Goal: Task Accomplishment & Management: Complete application form

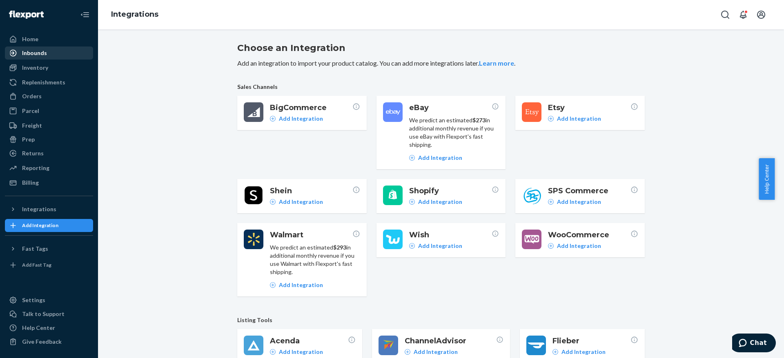
click at [38, 52] on div "Inbounds" at bounding box center [34, 53] width 25 height 8
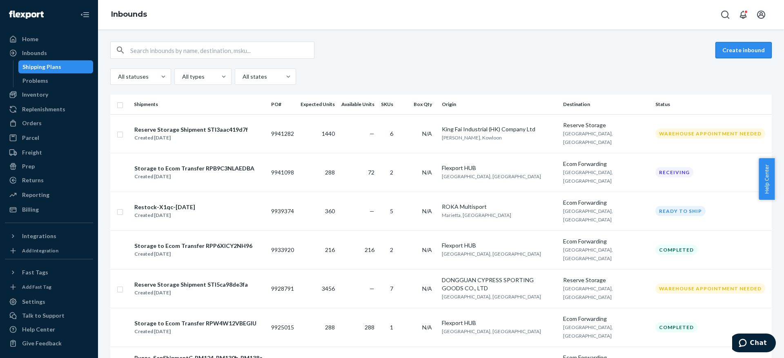
click at [739, 46] on button "Create inbound" at bounding box center [743, 50] width 56 height 16
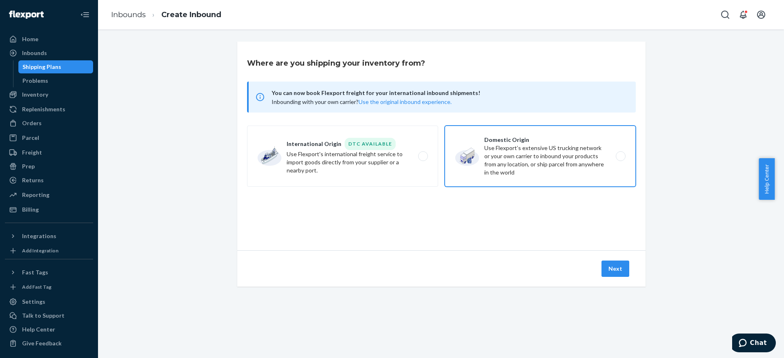
click at [542, 147] on label "Domestic Origin Use Flexport’s extensive US trucking network or your own carrie…" at bounding box center [539, 156] width 191 height 61
click at [620, 154] on input "Domestic Origin Use Flexport’s extensive US trucking network or your own carrie…" at bounding box center [622, 156] width 5 height 5
radio input "true"
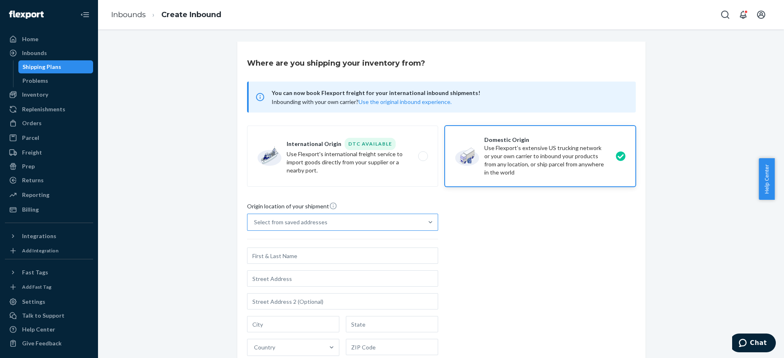
click at [354, 220] on div "Select from saved addresses" at bounding box center [334, 222] width 175 height 16
click at [255, 220] on input "Select from saved addresses" at bounding box center [254, 222] width 1 height 8
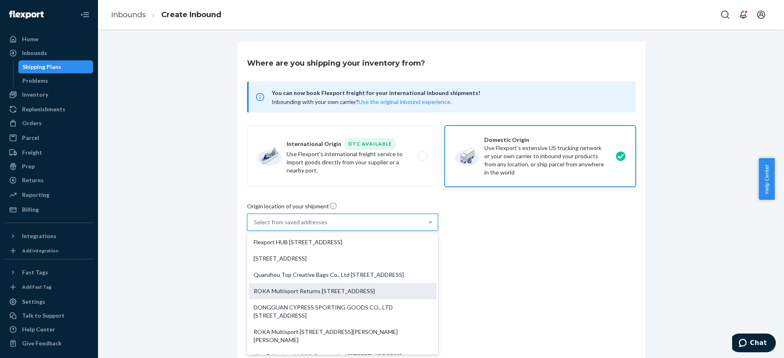
click at [329, 299] on div "ROKA Multisport Returns [STREET_ADDRESS]" at bounding box center [343, 291] width 188 height 16
click at [255, 227] on input "option ROKA Multisport Returns [STREET_ADDRESS] focused, 4 of 10. 10 results av…" at bounding box center [254, 222] width 1 height 8
type input "ROKA Multisport Returns"
type input "Unit C3"
type input "[GEOGRAPHIC_DATA]"
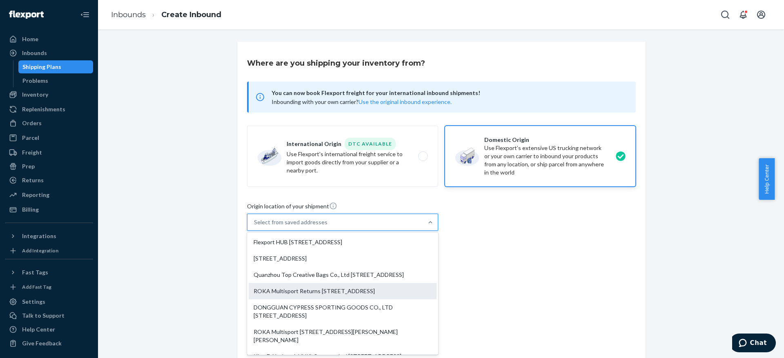
type input "CO"
type input "80111"
type input "[STREET_ADDRESS]"
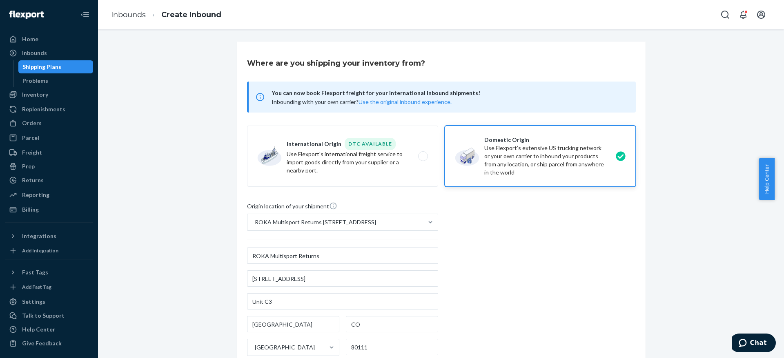
click at [554, 236] on div "Origin location of your shipment ROKA Multisport Returns [STREET_ADDRESS] ROKA …" at bounding box center [441, 313] width 389 height 222
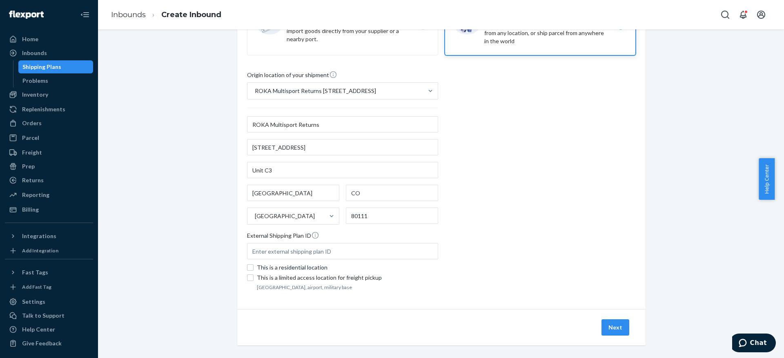
scroll to position [138, 0]
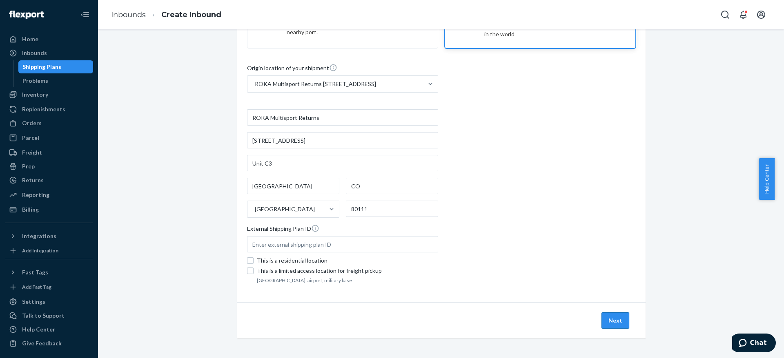
click at [617, 323] on button "Next" at bounding box center [615, 321] width 28 height 16
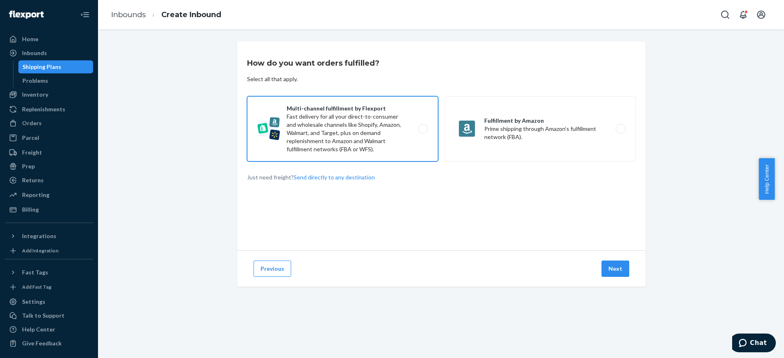
click at [373, 122] on label "Multi-channel fulfillment by Flexport Fast delivery for all your direct-to-cons…" at bounding box center [342, 128] width 191 height 65
click at [422, 127] on input "Multi-channel fulfillment by Flexport Fast delivery for all your direct-to-cons…" at bounding box center [424, 129] width 5 height 5
radio input "true"
click at [611, 269] on button "Next" at bounding box center [615, 269] width 28 height 16
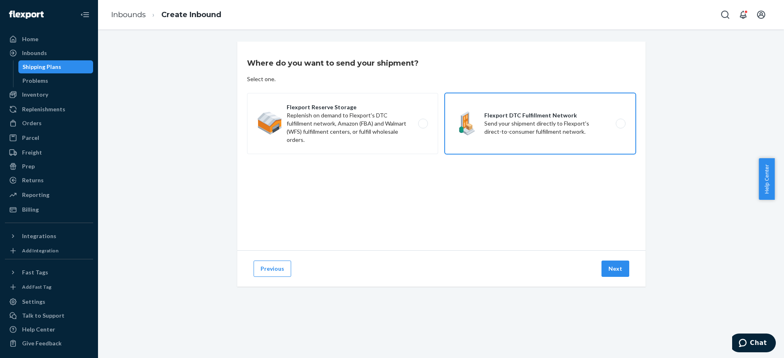
click at [543, 118] on label "Flexport DTC Fulfillment Network Send your shipment directly to Flexport's dire…" at bounding box center [539, 123] width 191 height 61
click at [620, 121] on input "Flexport DTC Fulfillment Network Send your shipment directly to Flexport's dire…" at bounding box center [622, 123] width 5 height 5
radio input "true"
click at [613, 273] on button "Next" at bounding box center [615, 269] width 28 height 16
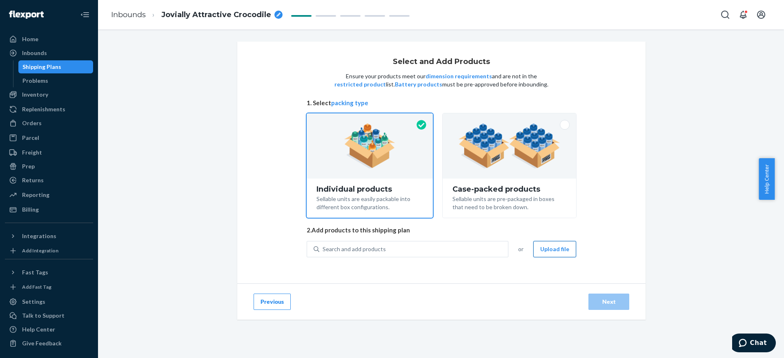
click at [547, 249] on button "Upload file" at bounding box center [554, 249] width 43 height 16
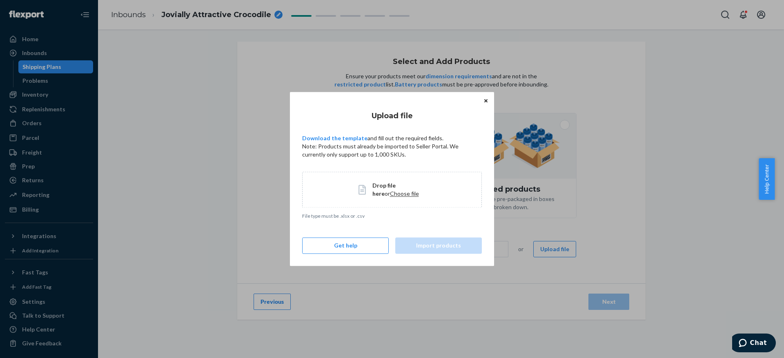
click at [379, 185] on span "Drop file here" at bounding box center [383, 189] width 23 height 15
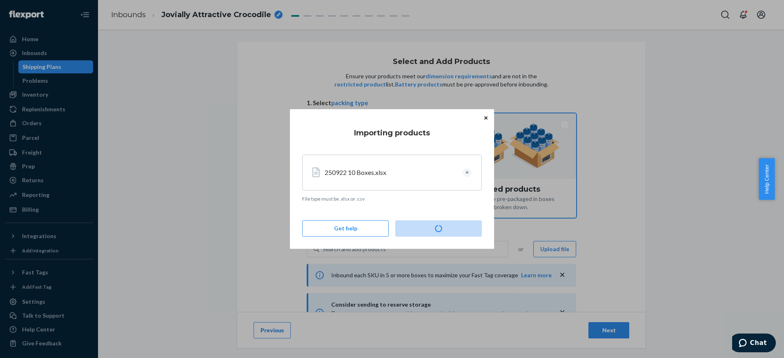
type input "9"
type input "5"
type input "3"
type input "2"
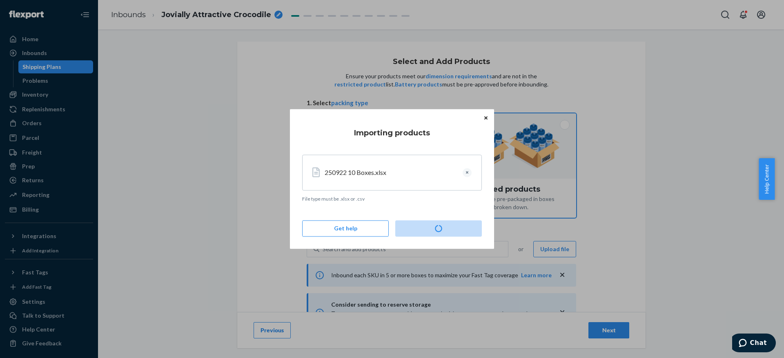
type input "3"
type input "4"
type input "3"
type input "2"
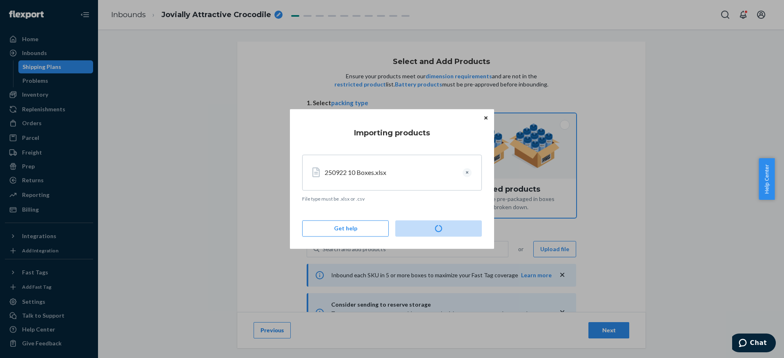
type input "2"
type input "4"
type input "3"
type input "2"
type input "19"
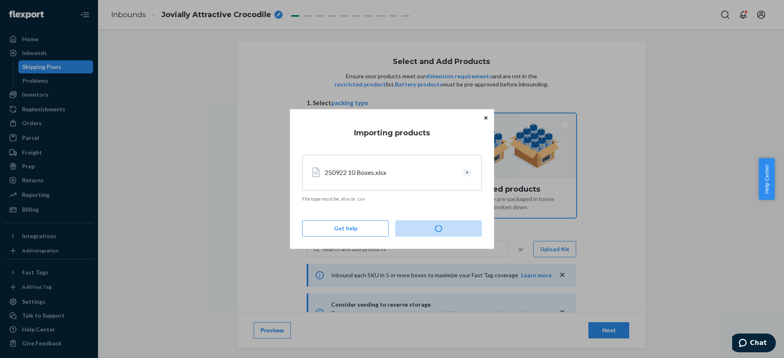
type input "9"
type input "16"
type input "2"
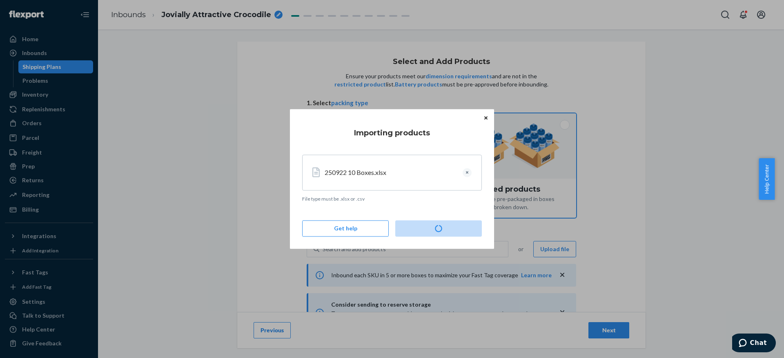
type input "2"
type input "6"
type input "5"
type input "2"
type input "7"
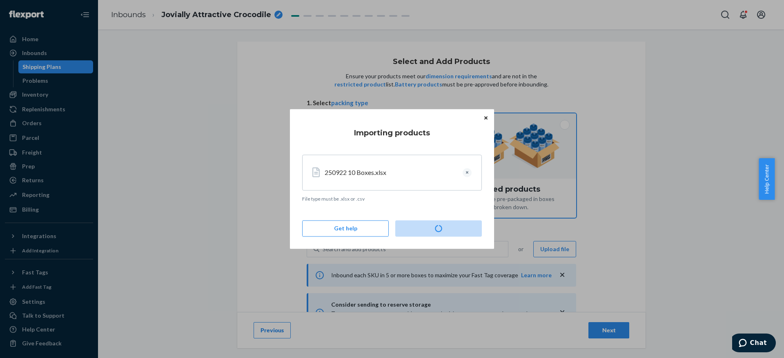
type input "5"
type input "3"
type input "5"
type input "3"
type input "2"
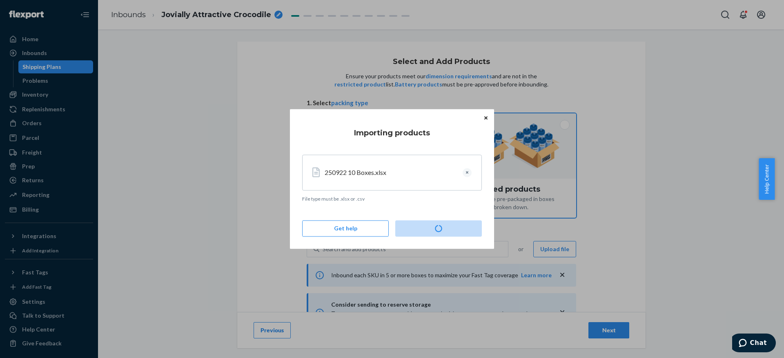
type input "2"
type input "4"
type input "2"
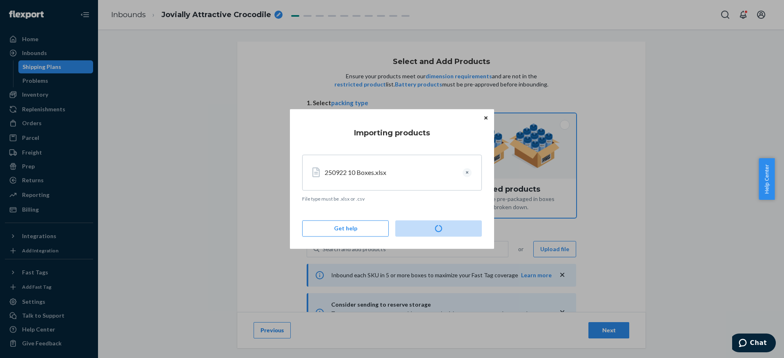
type input "10"
type input "4"
type input "11"
type input "5"
type input "10"
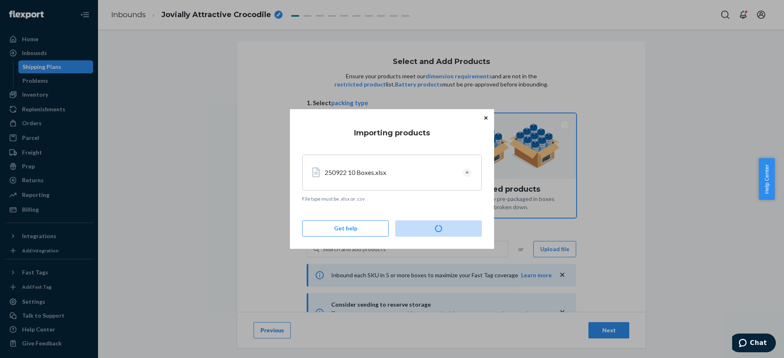
type input "5"
type input "2"
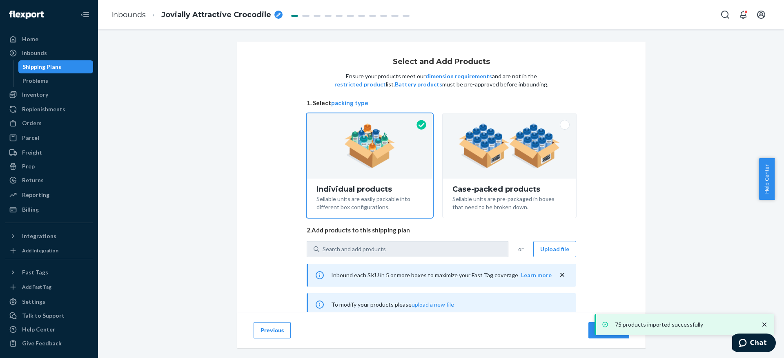
click at [276, 14] on icon "breadcrumbs" at bounding box center [278, 15] width 4 height 4
click at [215, 17] on input "Jovially Attractive Crocodile" at bounding box center [202, 14] width 82 height 13
click at [215, 16] on input "Jovially Attractive Crocodile" at bounding box center [202, 14] width 82 height 13
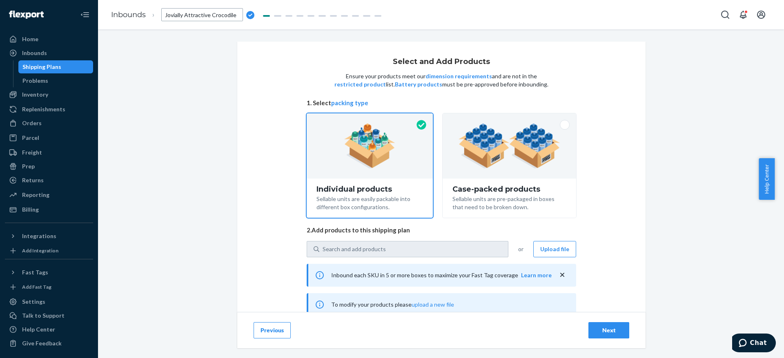
click at [212, 13] on input "Jovially Attractive Crocodile" at bounding box center [202, 14] width 82 height 13
type input "250922 Returns Restock 10 Boxes"
click at [601, 327] on div "Next" at bounding box center [608, 331] width 27 height 8
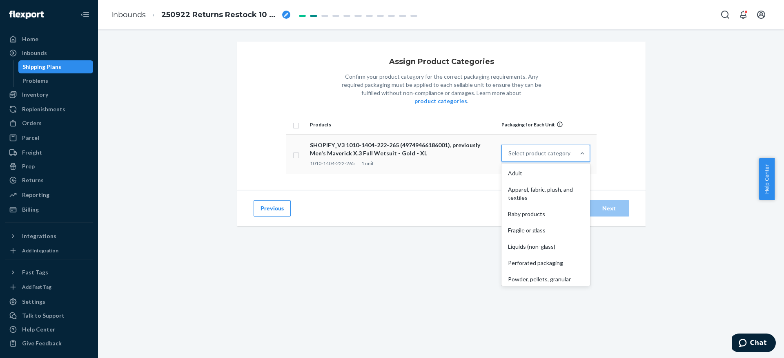
click at [536, 149] on div "Select product category" at bounding box center [539, 153] width 62 height 8
click at [509, 149] on input "option Adult focused, 1 of 10. 10 results available. Use Up and Down to choose …" at bounding box center [508, 153] width 1 height 8
click at [536, 182] on div "Apparel, fabric, plush, and textiles" at bounding box center [545, 194] width 85 height 24
click at [509, 158] on input "option Apparel, fabric, plush, and textiles focused, 2 of 10. 10 results availa…" at bounding box center [508, 153] width 1 height 8
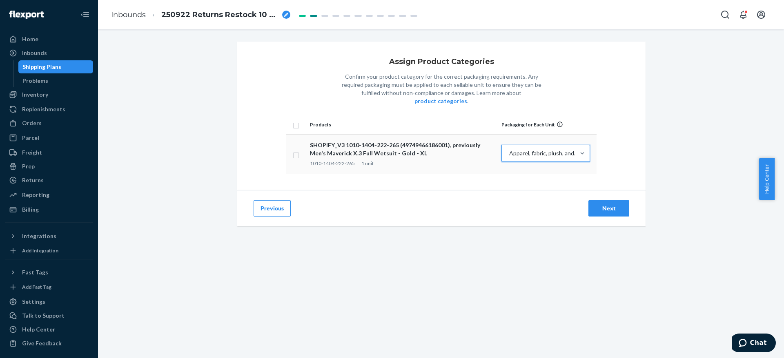
click at [588, 200] on button "Next" at bounding box center [608, 208] width 41 height 16
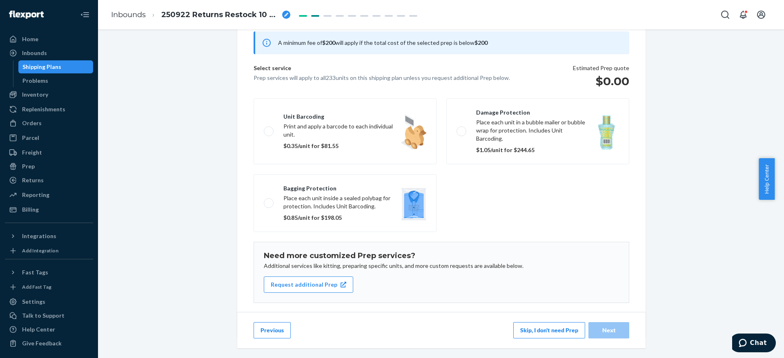
scroll to position [84, 0]
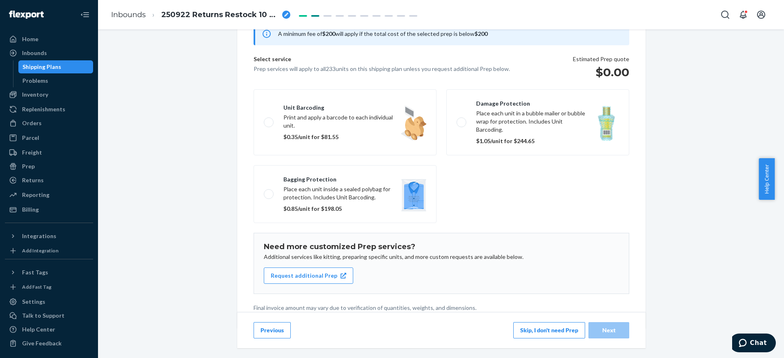
click at [544, 324] on button "Skip, I don't need Prep" at bounding box center [549, 330] width 72 height 16
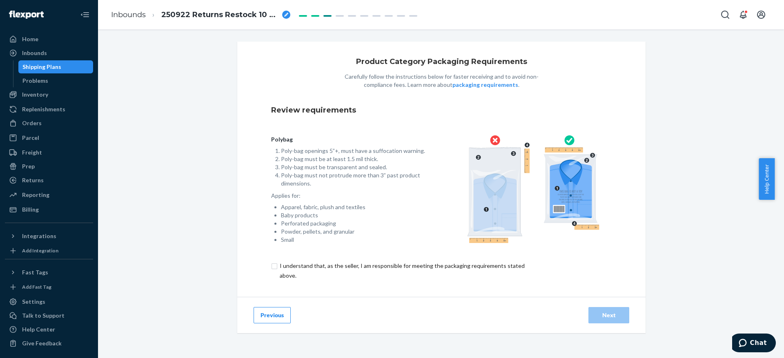
click at [306, 269] on input "checkbox" at bounding box center [406, 271] width 271 height 20
checkbox input "true"
click at [606, 314] on div "Next" at bounding box center [608, 315] width 27 height 8
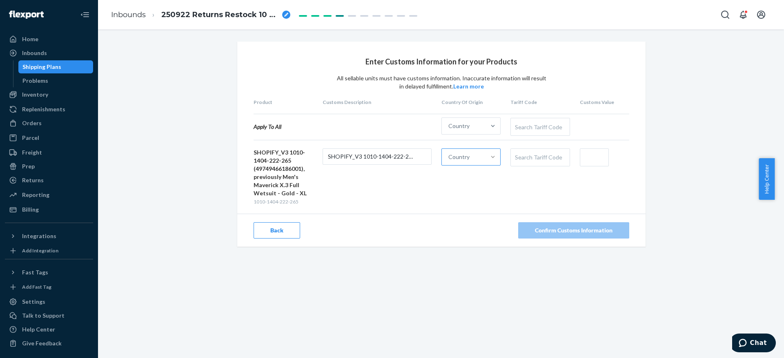
click at [485, 155] on div at bounding box center [492, 157] width 15 height 8
click at [449, 155] on input "Country" at bounding box center [448, 157] width 1 height 8
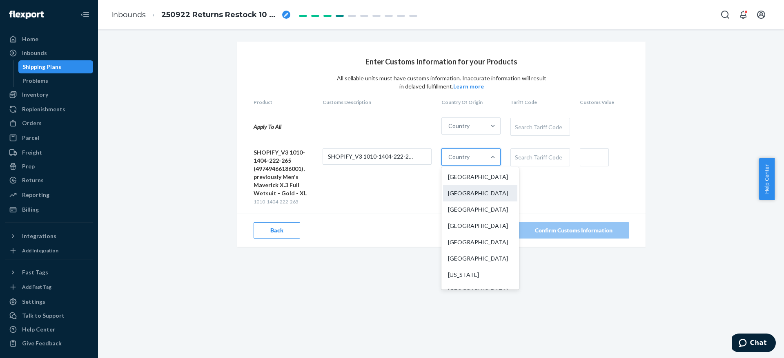
click at [466, 189] on div "[GEOGRAPHIC_DATA]" at bounding box center [480, 193] width 74 height 16
click at [449, 161] on input "option China focused, 2 of 249. 249 results available. Use Up and Down to choos…" at bounding box center [448, 157] width 1 height 8
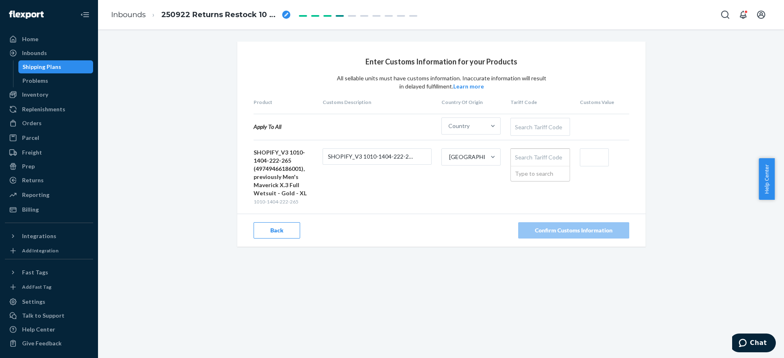
click at [528, 155] on div "Search Tariff Code" at bounding box center [540, 157] width 58 height 17
click at [534, 153] on div "Search Tariff Code" at bounding box center [540, 157] width 58 height 17
type input "6113009025"
click at [595, 155] on input "text" at bounding box center [594, 158] width 29 height 18
type input "$137"
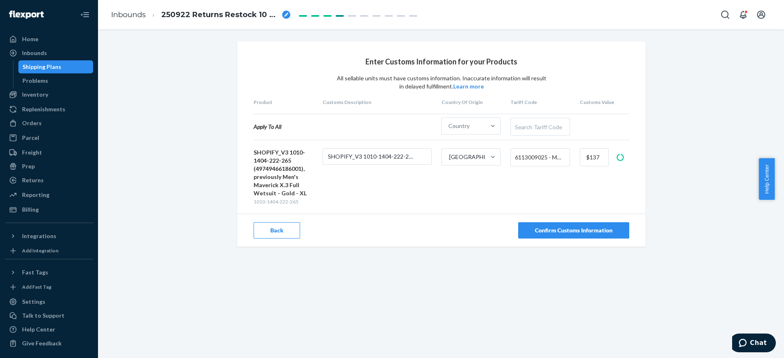
click at [749, 117] on div "Enter Customs Information for your Products All sellable units must have custom…" at bounding box center [440, 157] width 673 height 231
click at [564, 229] on div "Confirm Customs Information" at bounding box center [574, 231] width 78 height 8
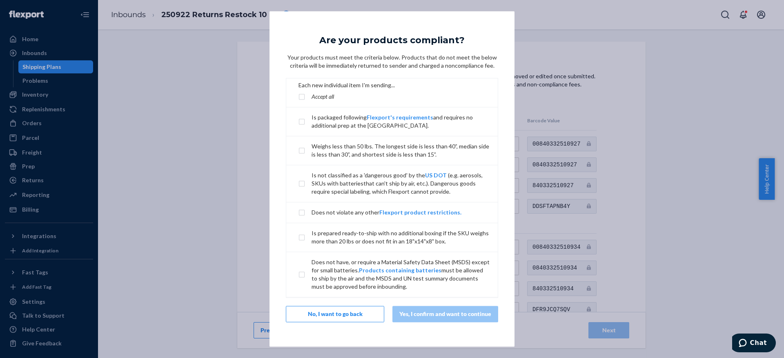
click at [303, 91] on div "Each new individual item I'm sending... Accept all" at bounding box center [346, 93] width 96 height 23
checkbox input "true"
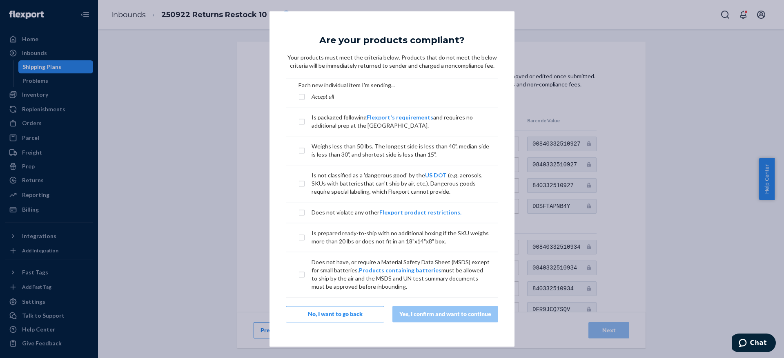
checkbox input "true"
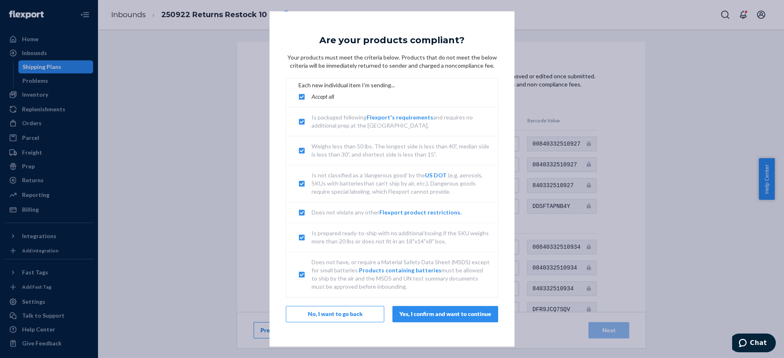
click at [444, 313] on button "Yes, I confirm and want to continue" at bounding box center [445, 315] width 106 height 16
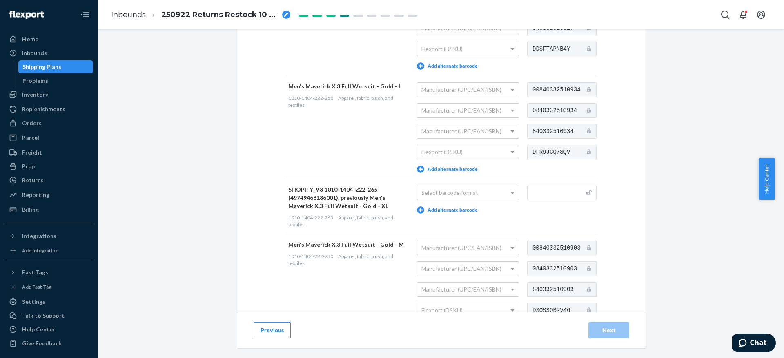
scroll to position [163, 0]
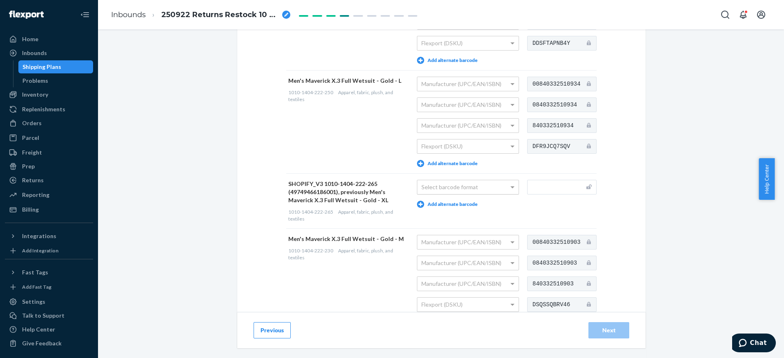
click at [458, 189] on div "Select barcode format" at bounding box center [467, 187] width 101 height 14
click at [541, 188] on input "text" at bounding box center [561, 187] width 69 height 15
click at [534, 187] on input "text" at bounding box center [561, 187] width 69 height 15
paste input "840332510958"
type input "840332510958"
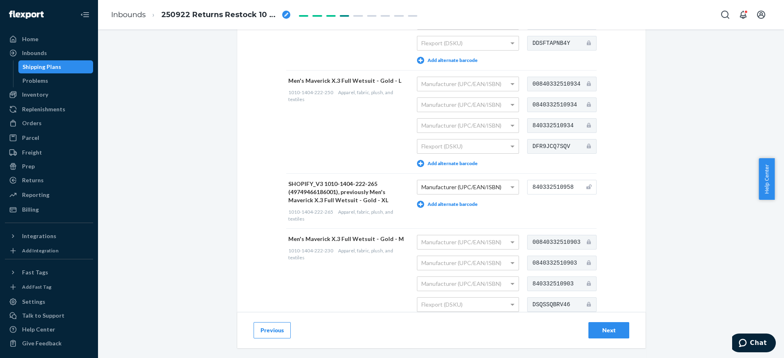
click at [595, 327] on div "Next" at bounding box center [608, 331] width 27 height 8
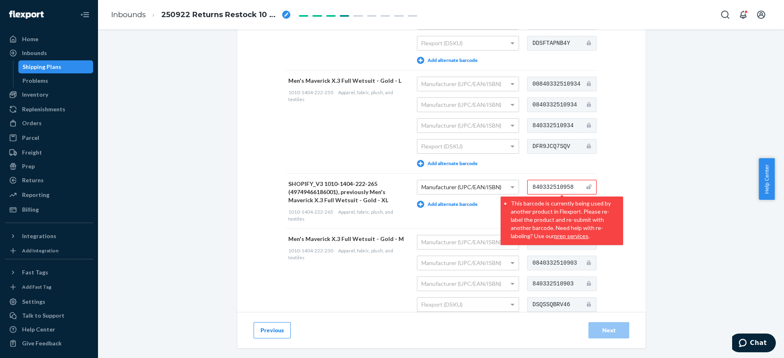
click at [354, 191] on div "SHOPIFY_V3 1010-1404-222-265 (49749466186001), previously Men's Maverick X.3 Fu…" at bounding box center [348, 192] width 120 height 24
click at [389, 185] on div "SHOPIFY_V3 1010-1404-222-265 (49749466186001), previously Men's Maverick X.3 Fu…" at bounding box center [348, 192] width 120 height 24
click at [482, 186] on span "Manufacturer (UPC/EAN/ISBN)" at bounding box center [461, 187] width 80 height 7
click at [257, 331] on button "Previous" at bounding box center [271, 330] width 37 height 16
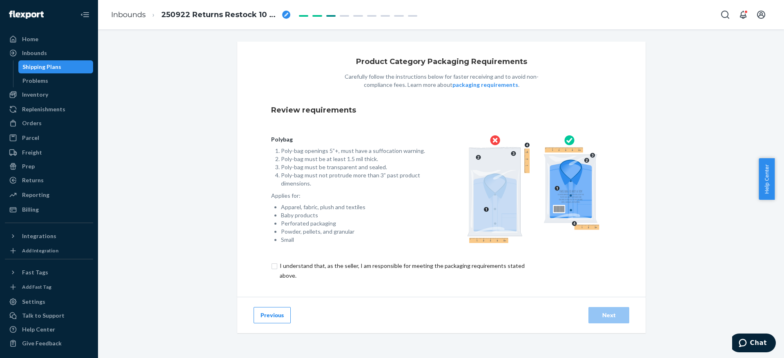
click at [271, 309] on button "Previous" at bounding box center [271, 315] width 37 height 16
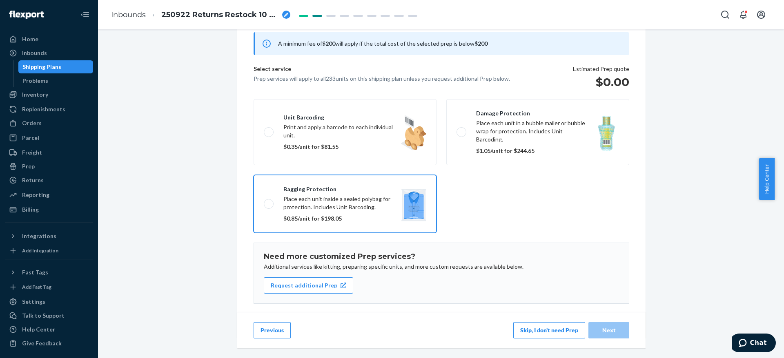
scroll to position [84, 0]
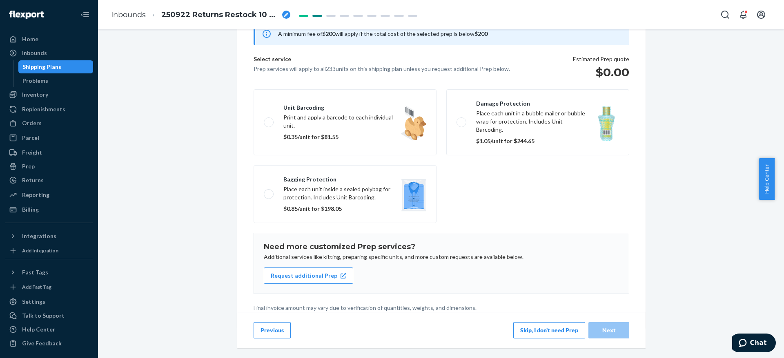
click at [265, 329] on button "Previous" at bounding box center [271, 330] width 37 height 16
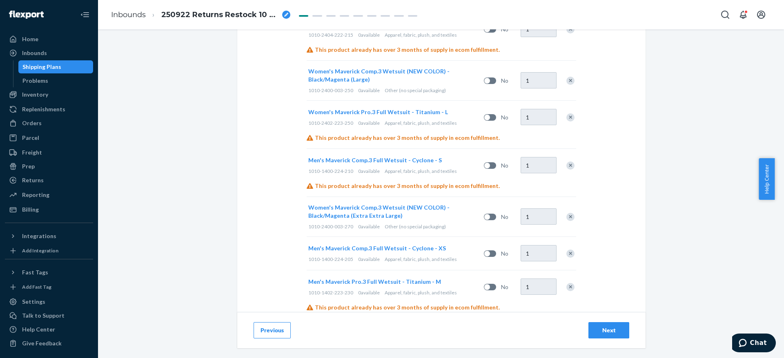
scroll to position [1143, 0]
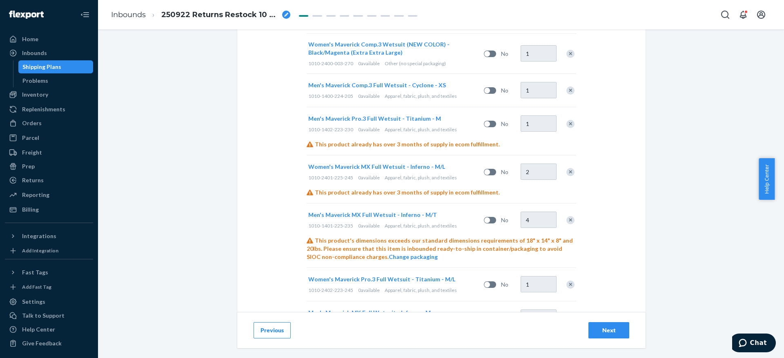
click at [602, 329] on div "Next" at bounding box center [608, 331] width 27 height 8
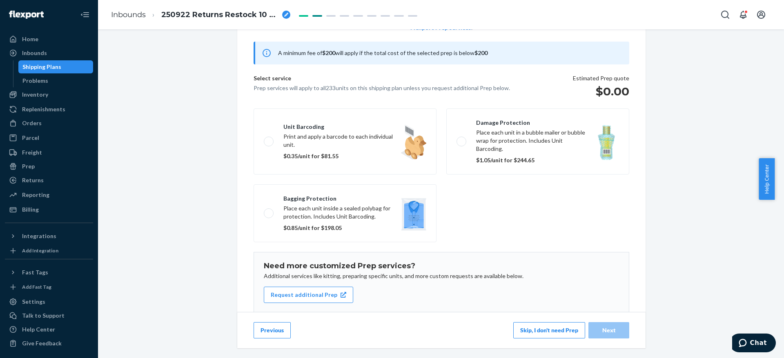
scroll to position [84, 0]
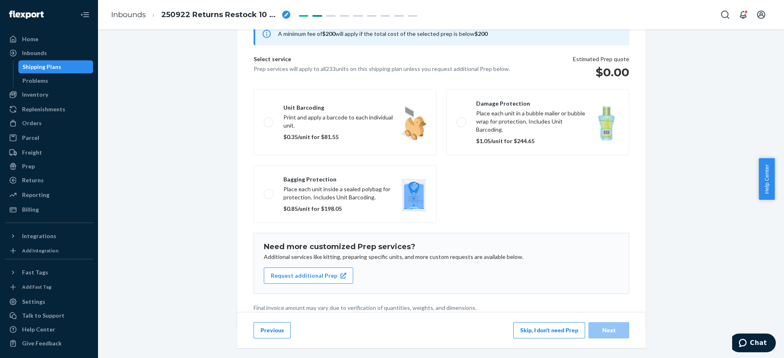
click at [553, 329] on button "Skip, I don't need Prep" at bounding box center [549, 330] width 72 height 16
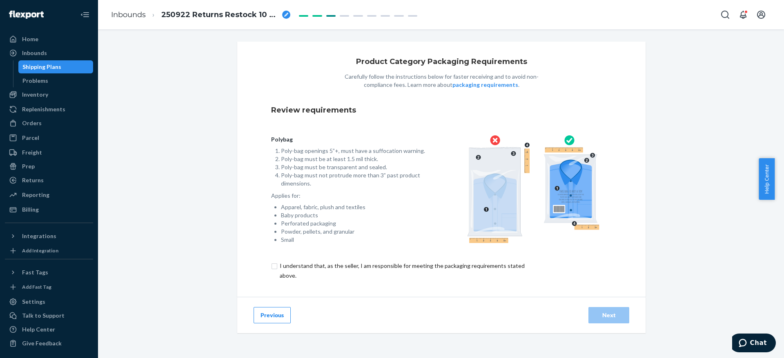
click at [339, 270] on input "checkbox" at bounding box center [406, 271] width 271 height 20
checkbox input "true"
click at [614, 311] on button "Next" at bounding box center [608, 315] width 41 height 16
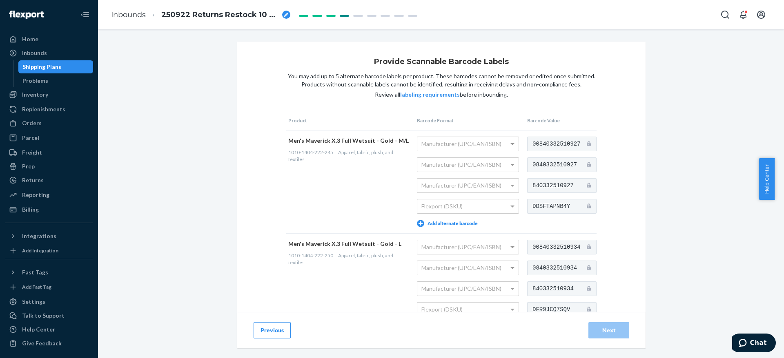
scroll to position [163, 0]
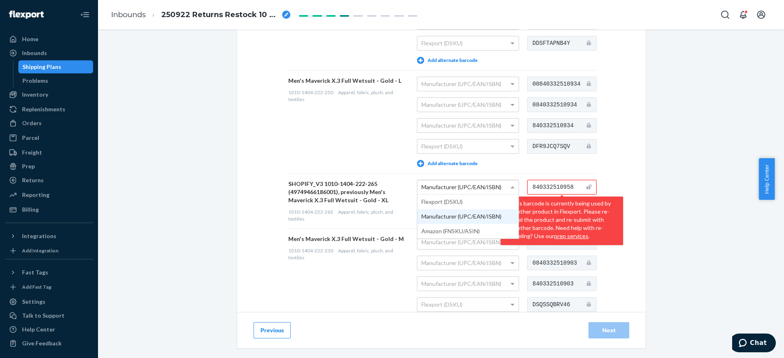
click at [481, 184] on span "Manufacturer (UPC/EAN/ISBN)" at bounding box center [461, 187] width 80 height 7
click at [565, 186] on input "840332510958" at bounding box center [561, 187] width 69 height 15
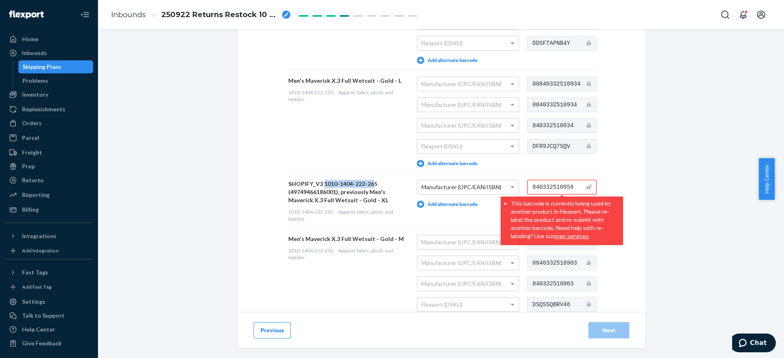
drag, startPoint x: 369, startPoint y: 183, endPoint x: 318, endPoint y: 181, distance: 50.6
click at [318, 181] on div "SHOPIFY_V3 1010-1404-222-265 (49749466186001), previously Men's Maverick X.3 Fu…" at bounding box center [348, 192] width 120 height 24
drag, startPoint x: 378, startPoint y: 182, endPoint x: 319, endPoint y: 183, distance: 58.4
click at [319, 183] on div "SHOPIFY_V3 1010-1404-222-265 (49749466186001), previously Men's Maverick X.3 Fu…" at bounding box center [348, 192] width 120 height 24
copy div "1010-1404-222-265"
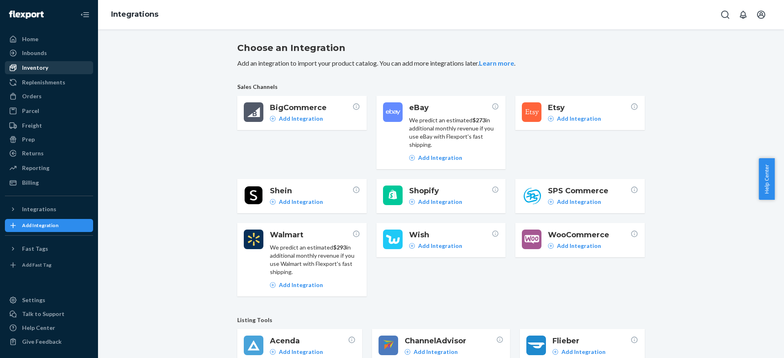
click at [30, 66] on div "Inventory" at bounding box center [35, 68] width 26 height 8
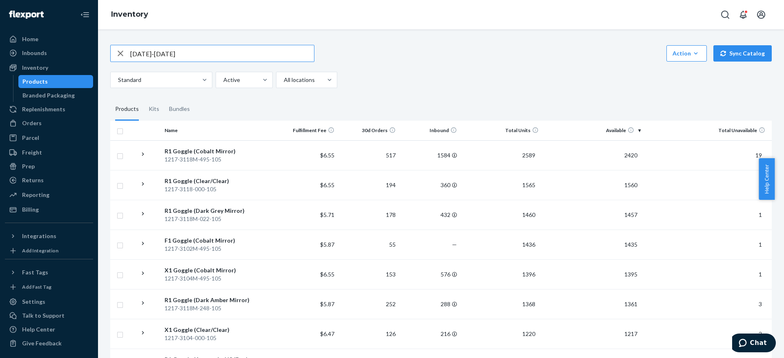
type input "[DATE]-[DATE]"
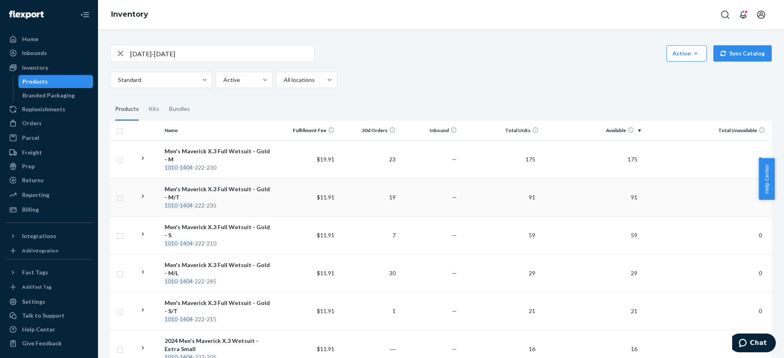
click at [240, 198] on div "Men's Maverick X.3 Full Wetsuit - Gold - M/T" at bounding box center [218, 193] width 108 height 16
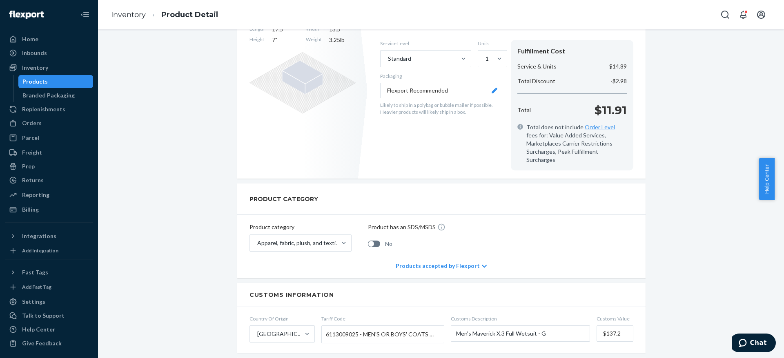
scroll to position [327, 0]
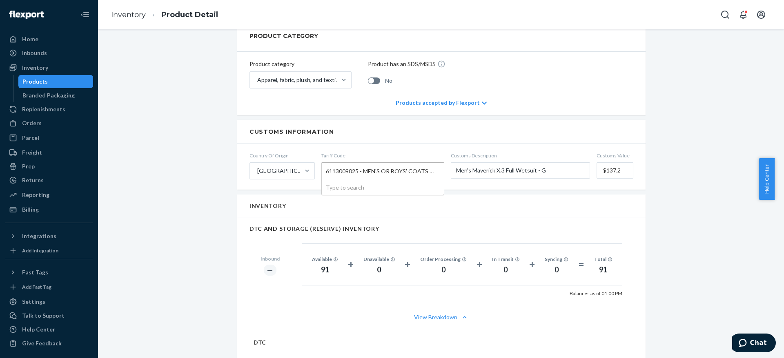
drag, startPoint x: 353, startPoint y: 161, endPoint x: 320, endPoint y: 162, distance: 32.7
click at [322, 163] on div "6113009025 - MEN'S OR BOYS' COATS & JACKETS OF KNITTED OR CROCHETED FABRICS OF …" at bounding box center [383, 171] width 122 height 17
click at [326, 164] on input "Tariff Code 6113009025 - MEN'S OR BOYS' COATS & JACKETS OF KNITTED OR CROCHETED…" at bounding box center [327, 171] width 2 height 15
drag, startPoint x: 320, startPoint y: 162, endPoint x: 370, endPoint y: 162, distance: 49.8
click at [370, 163] on div "6113009025 - MEN'S OR BOYS' COATS & JACKETS OF KNITTED OR CROCHETED FABRICS OF …" at bounding box center [383, 171] width 122 height 17
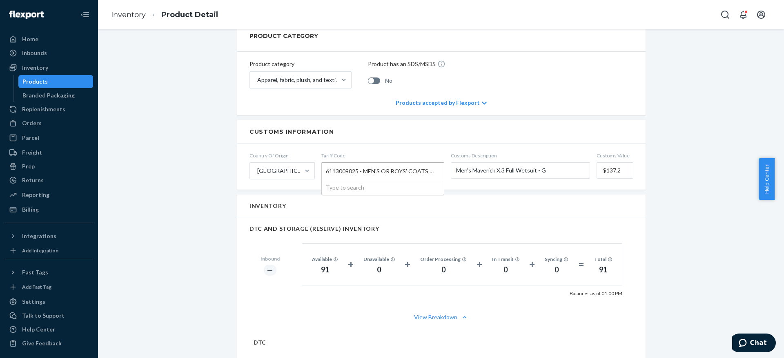
click at [328, 164] on input "Tariff Code 6113009025 - MEN'S OR BOYS' COATS & JACKETS OF KNITTED OR CROCHETED…" at bounding box center [327, 171] width 2 height 15
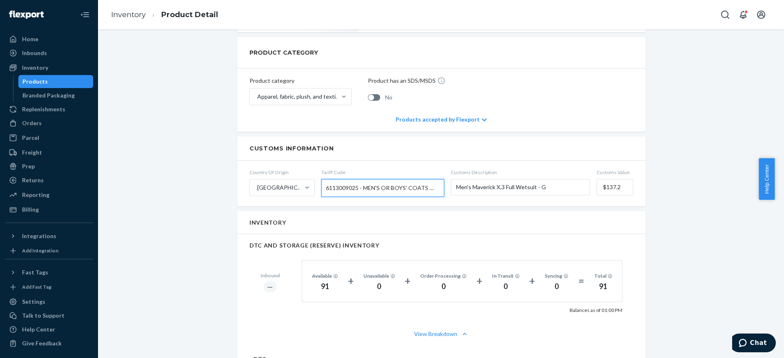
scroll to position [79, 0]
